Goal: Book appointment/travel/reservation

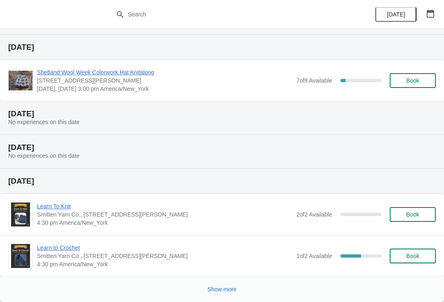
scroll to position [300, 0]
click at [221, 288] on span "Show more" at bounding box center [222, 289] width 29 height 7
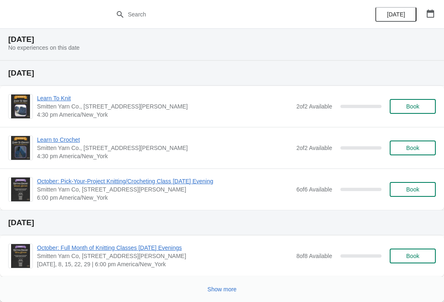
scroll to position [785, 0]
click at [215, 295] on button "Show more" at bounding box center [222, 289] width 36 height 15
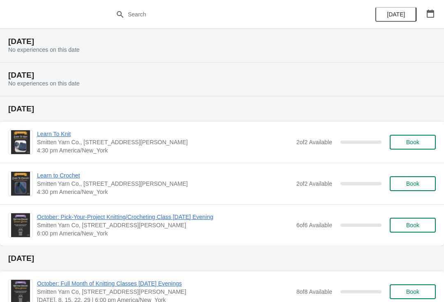
scroll to position [1134, 0]
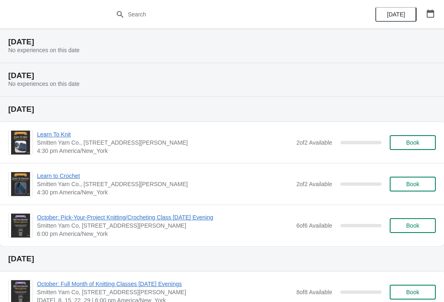
click at [416, 181] on span "Book" at bounding box center [413, 184] width 13 height 7
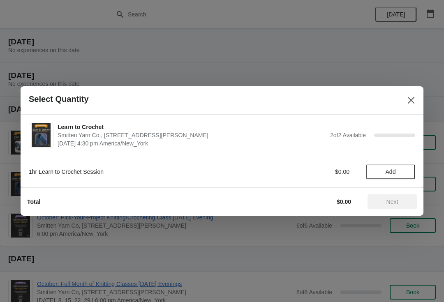
click at [401, 170] on span "Add" at bounding box center [391, 172] width 35 height 7
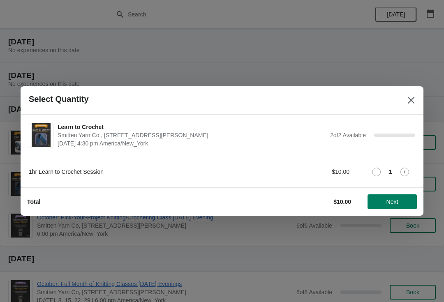
click at [407, 172] on icon at bounding box center [405, 172] width 9 height 9
click at [404, 204] on span "Next" at bounding box center [392, 202] width 36 height 7
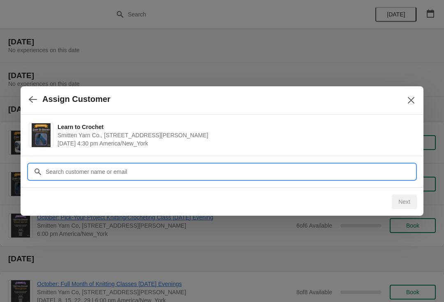
click at [365, 170] on input "Customer" at bounding box center [230, 172] width 370 height 15
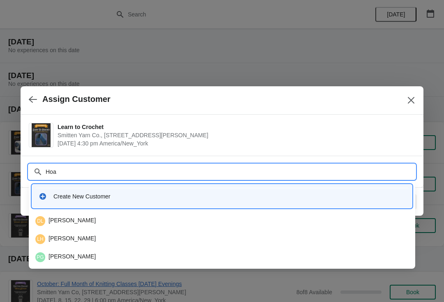
type input "[PERSON_NAME]"
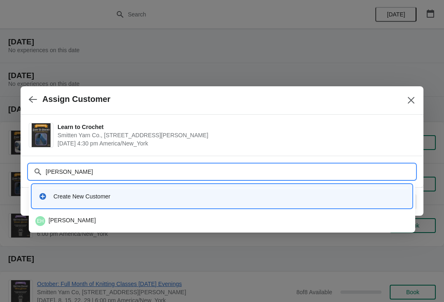
click at [66, 222] on div "EH [PERSON_NAME]" at bounding box center [222, 221] width 374 height 10
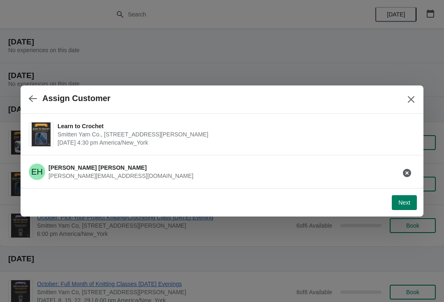
click at [406, 207] on button "Next" at bounding box center [404, 202] width 25 height 15
select select "Yes"
